Goal: Book appointment/travel/reservation

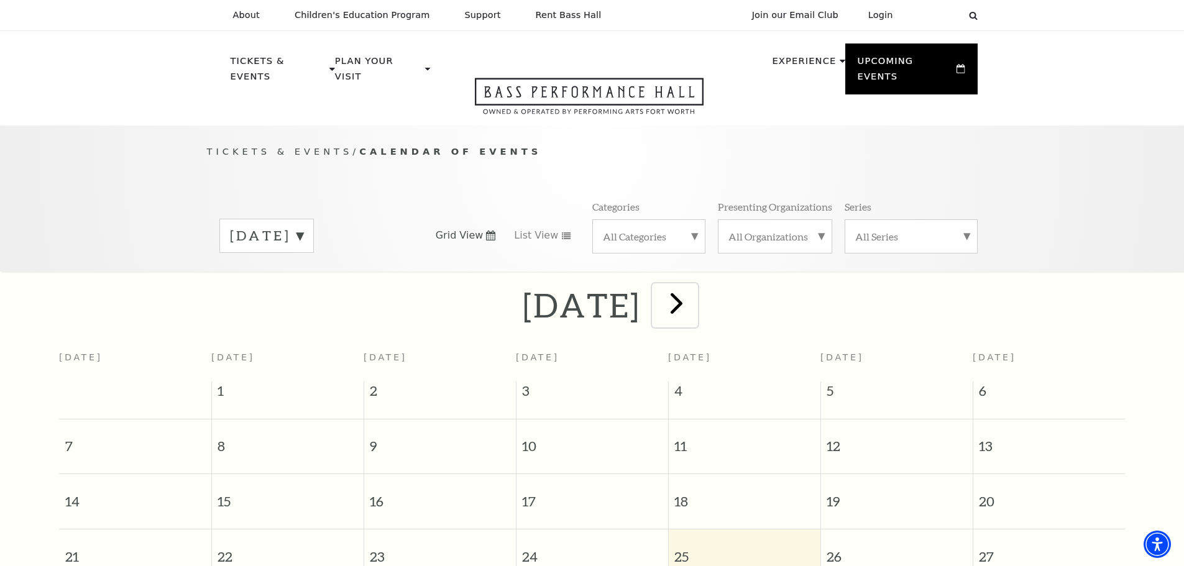
click at [694, 288] on span "next" at bounding box center [676, 302] width 35 height 35
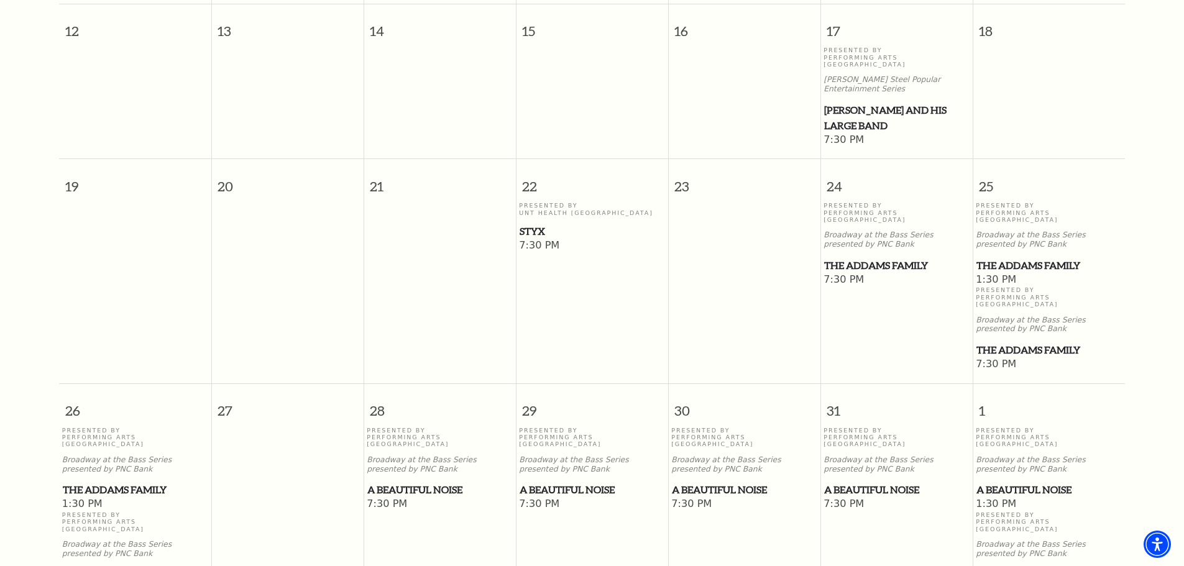
scroll to position [794, 0]
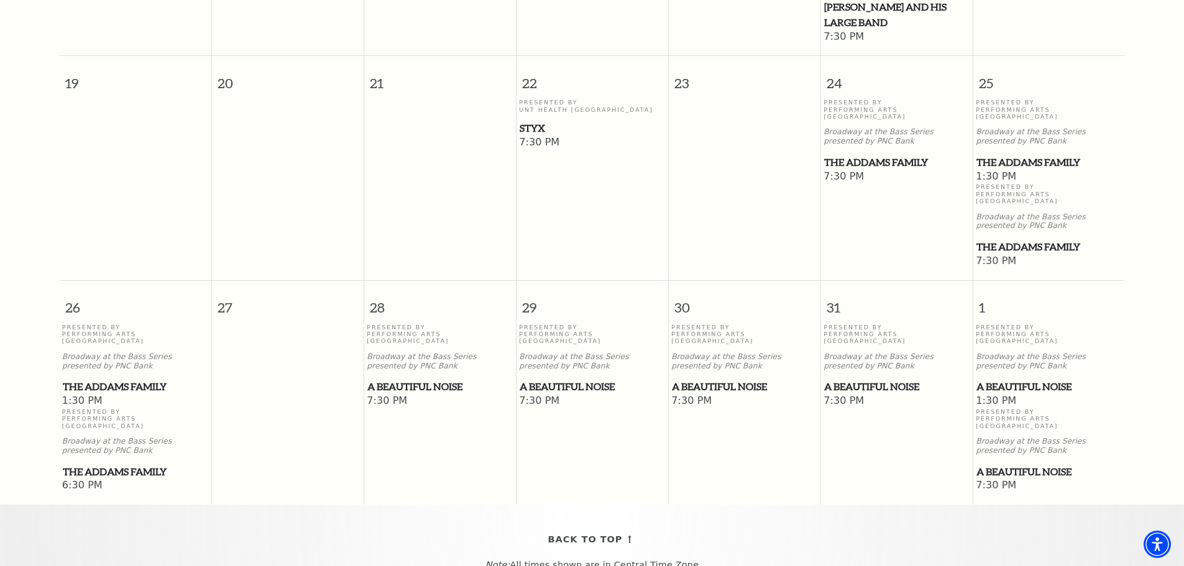
click at [1031, 379] on span "A Beautiful Noise" at bounding box center [1048, 387] width 145 height 16
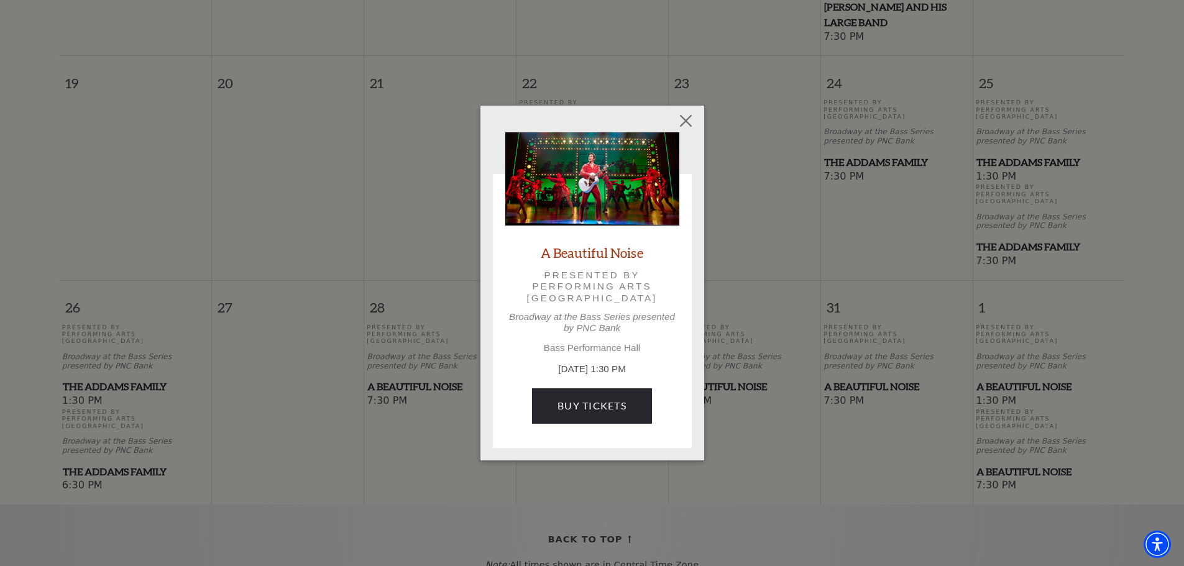
click at [593, 257] on link "A Beautiful Noise" at bounding box center [592, 252] width 103 height 17
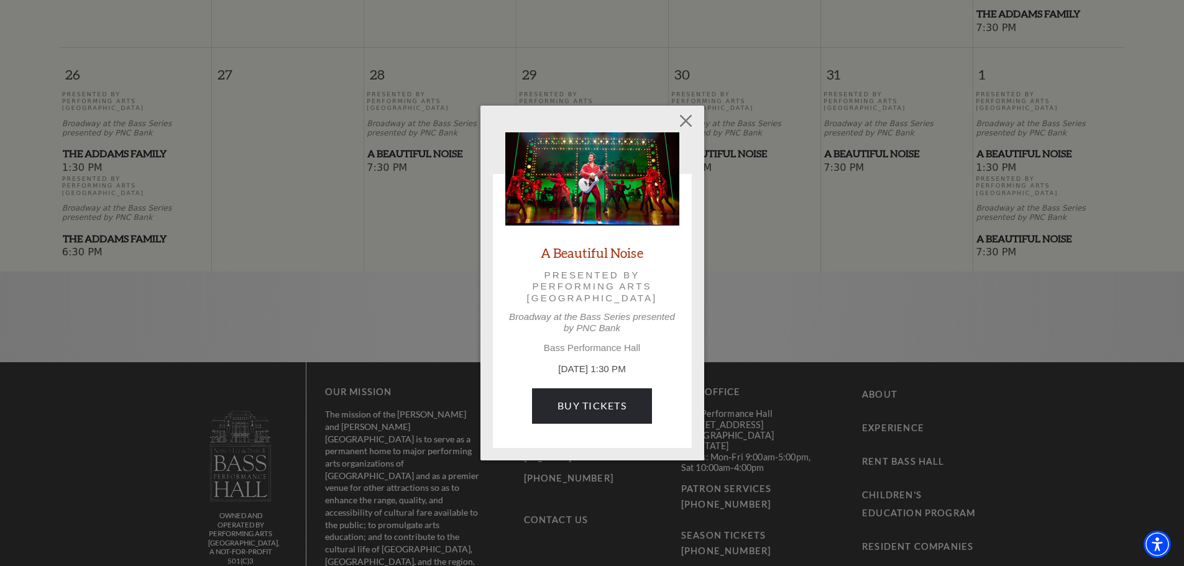
scroll to position [1042, 0]
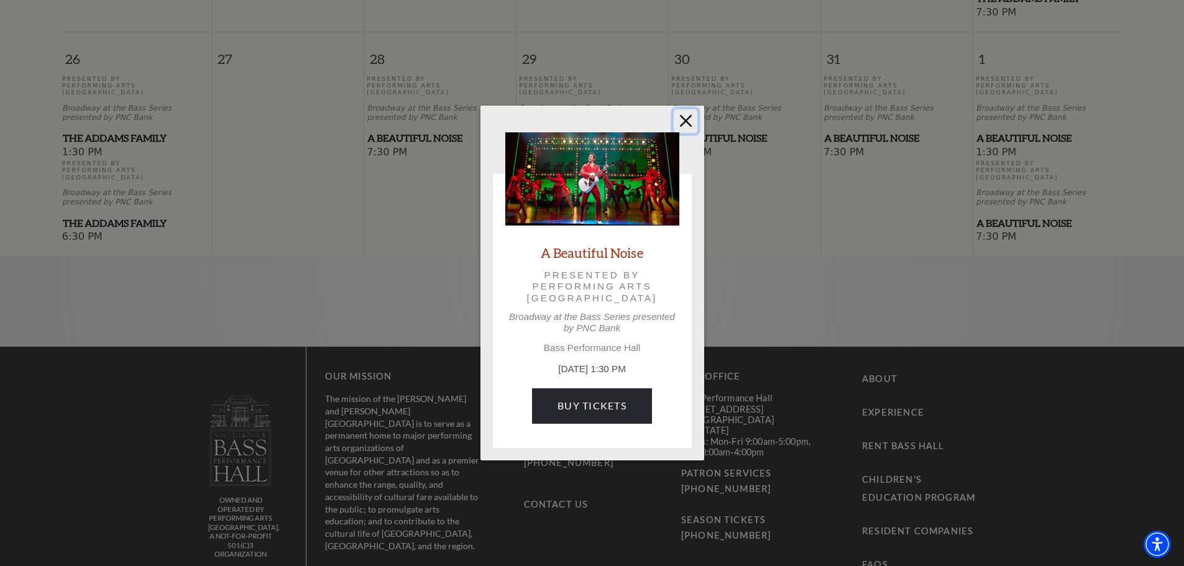
click at [687, 123] on button "Close" at bounding box center [686, 121] width 24 height 24
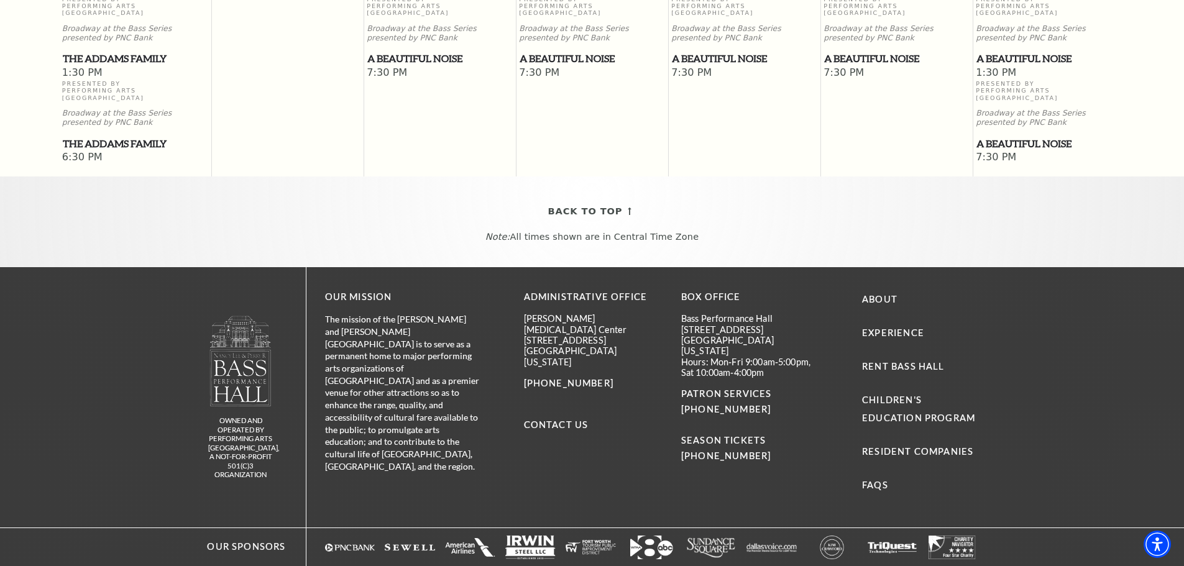
scroll to position [562, 0]
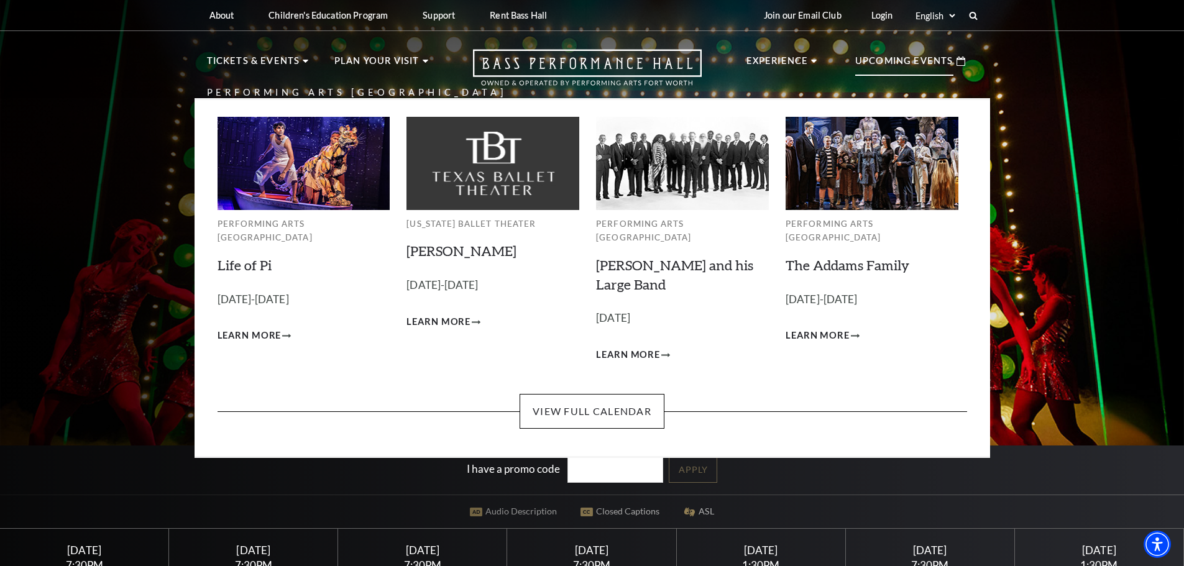
click at [892, 61] on p "Upcoming Events" at bounding box center [904, 64] width 98 height 22
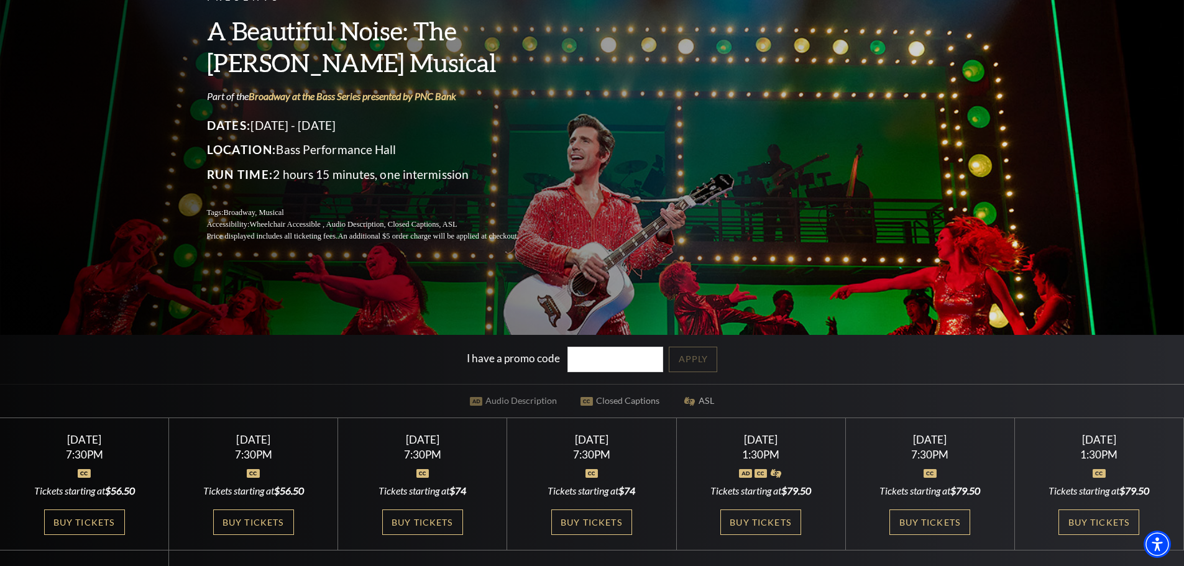
scroll to position [249, 0]
